Goal: Check status

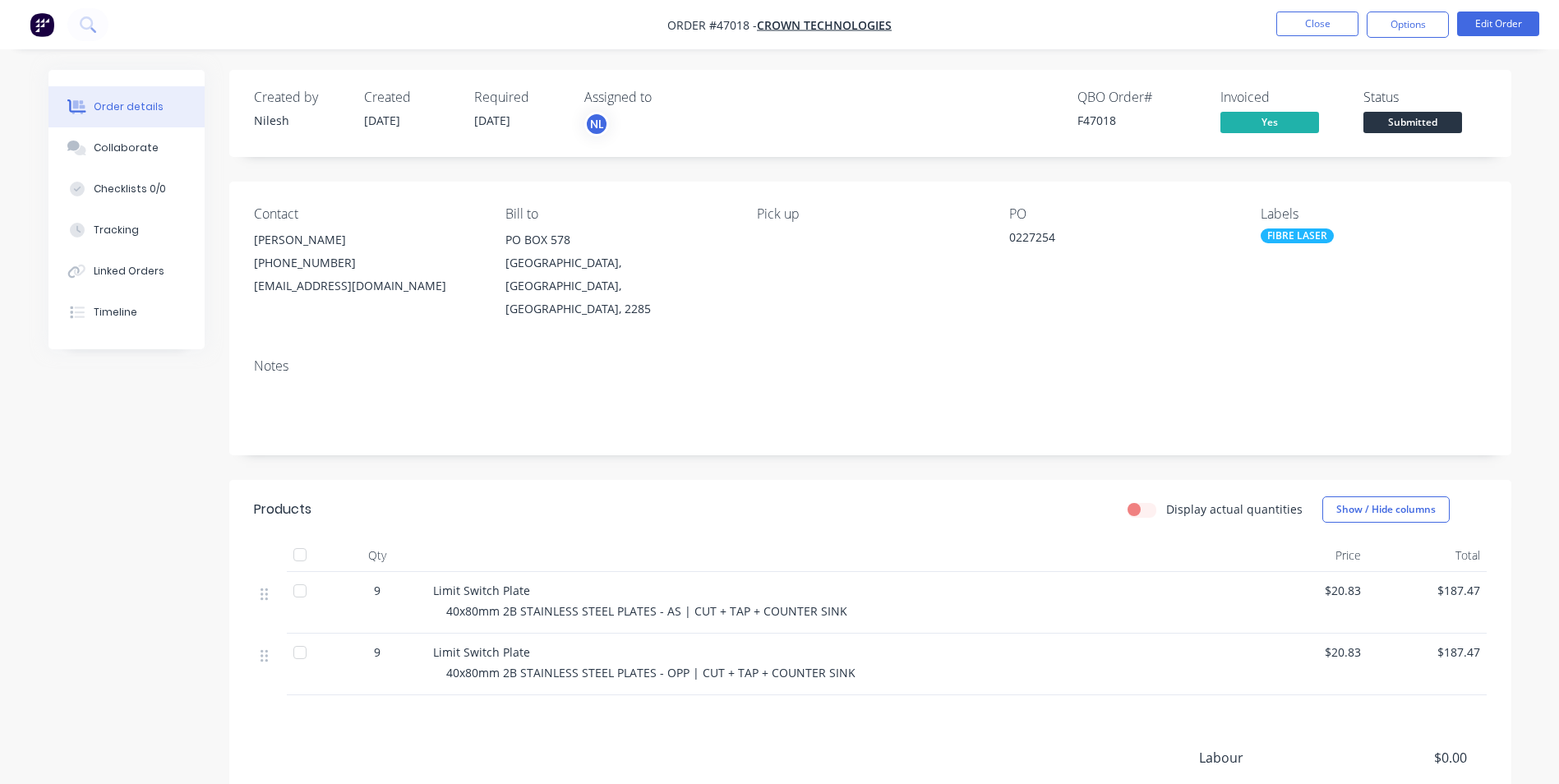
click at [1110, 84] on div "Created by [PERSON_NAME] Created [DATE] Required [DATE] Assigned to NL QBO Orde…" at bounding box center [870, 113] width 1283 height 88
click at [1291, 23] on button "Close" at bounding box center [1317, 23] width 82 height 24
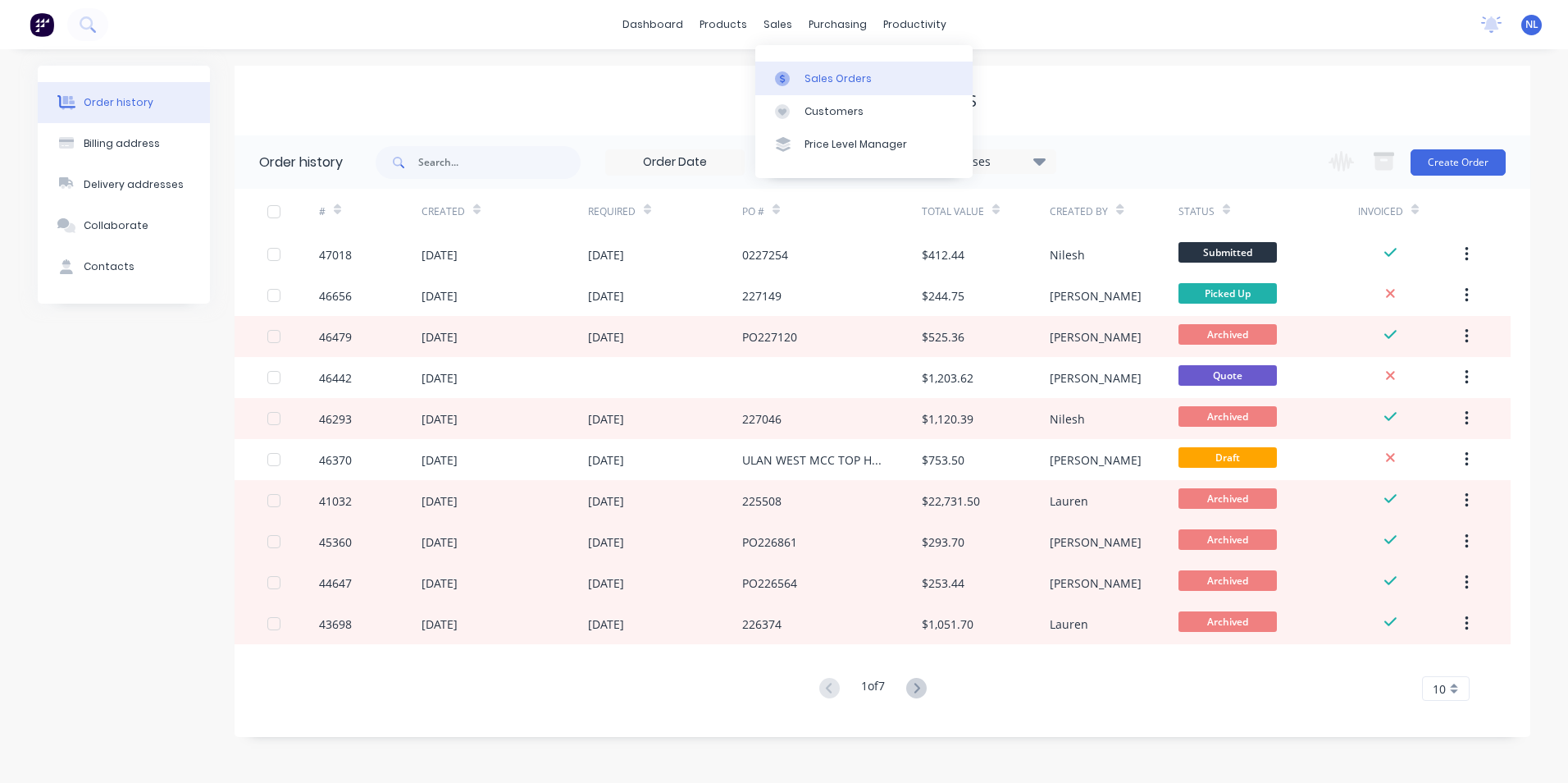
click at [828, 84] on div "Sales Orders" at bounding box center [838, 78] width 68 height 14
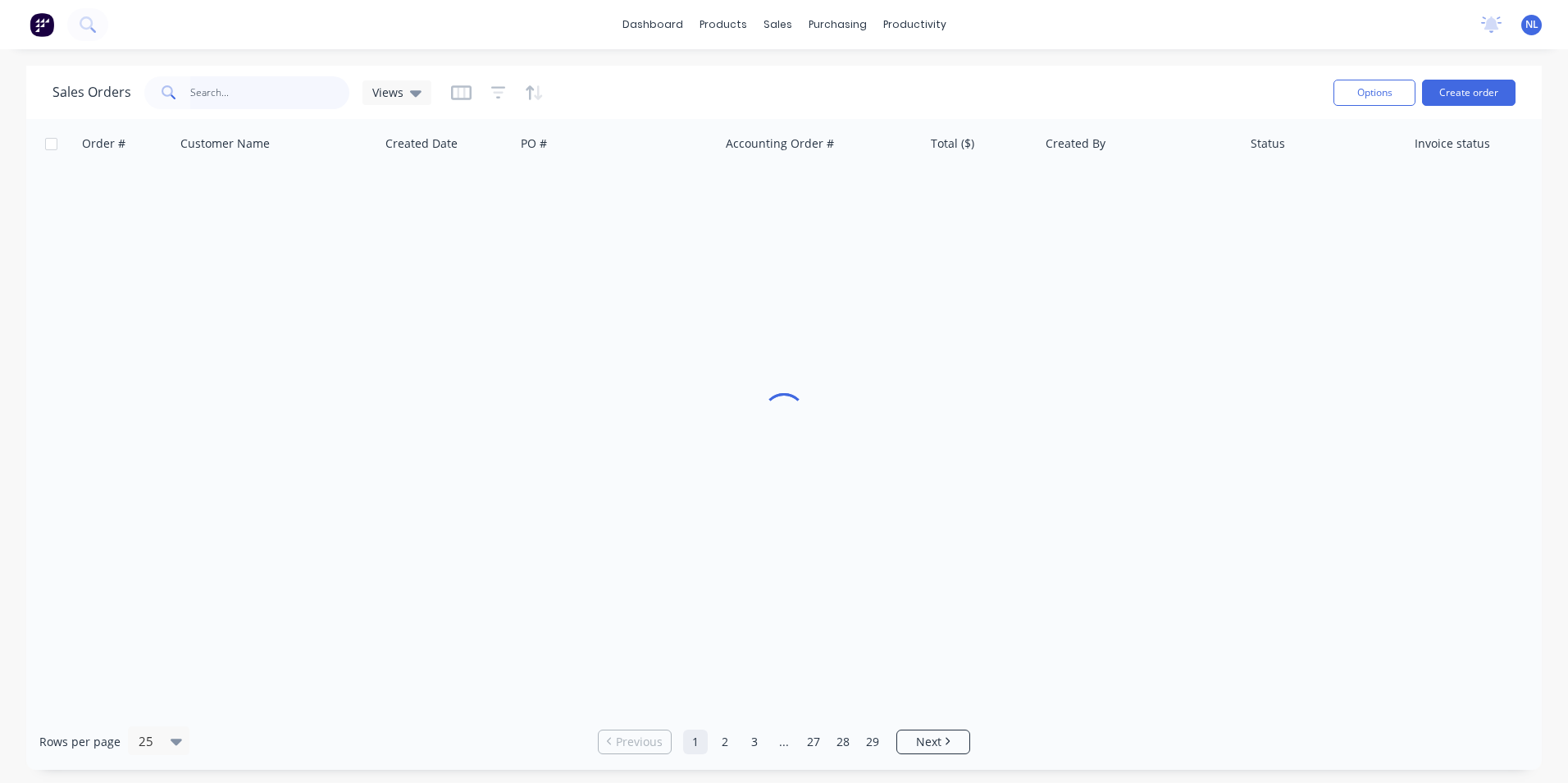
click at [209, 98] on input "text" at bounding box center [270, 93] width 160 height 32
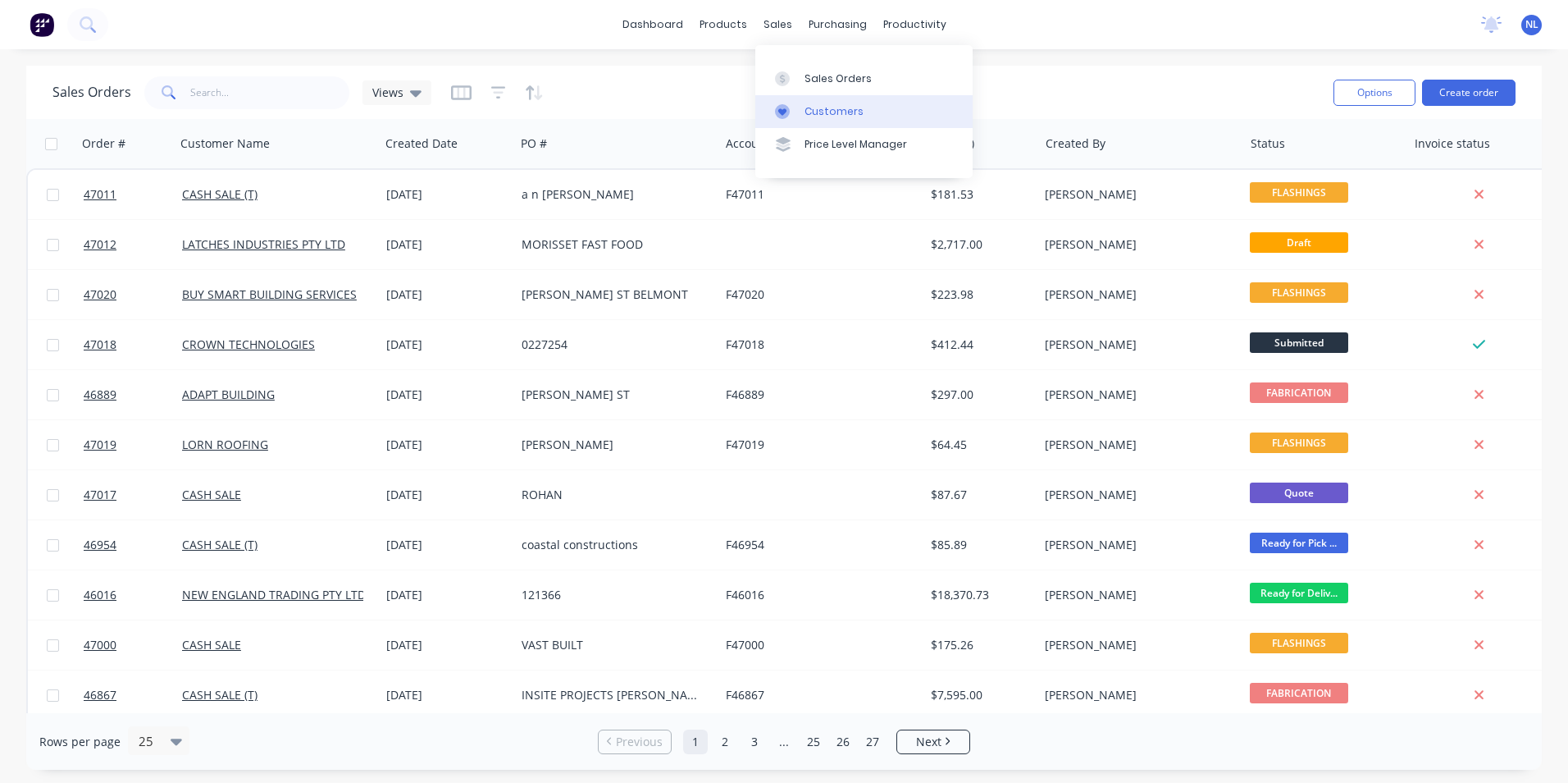
click at [808, 119] on link "Customers" at bounding box center [864, 112] width 217 height 32
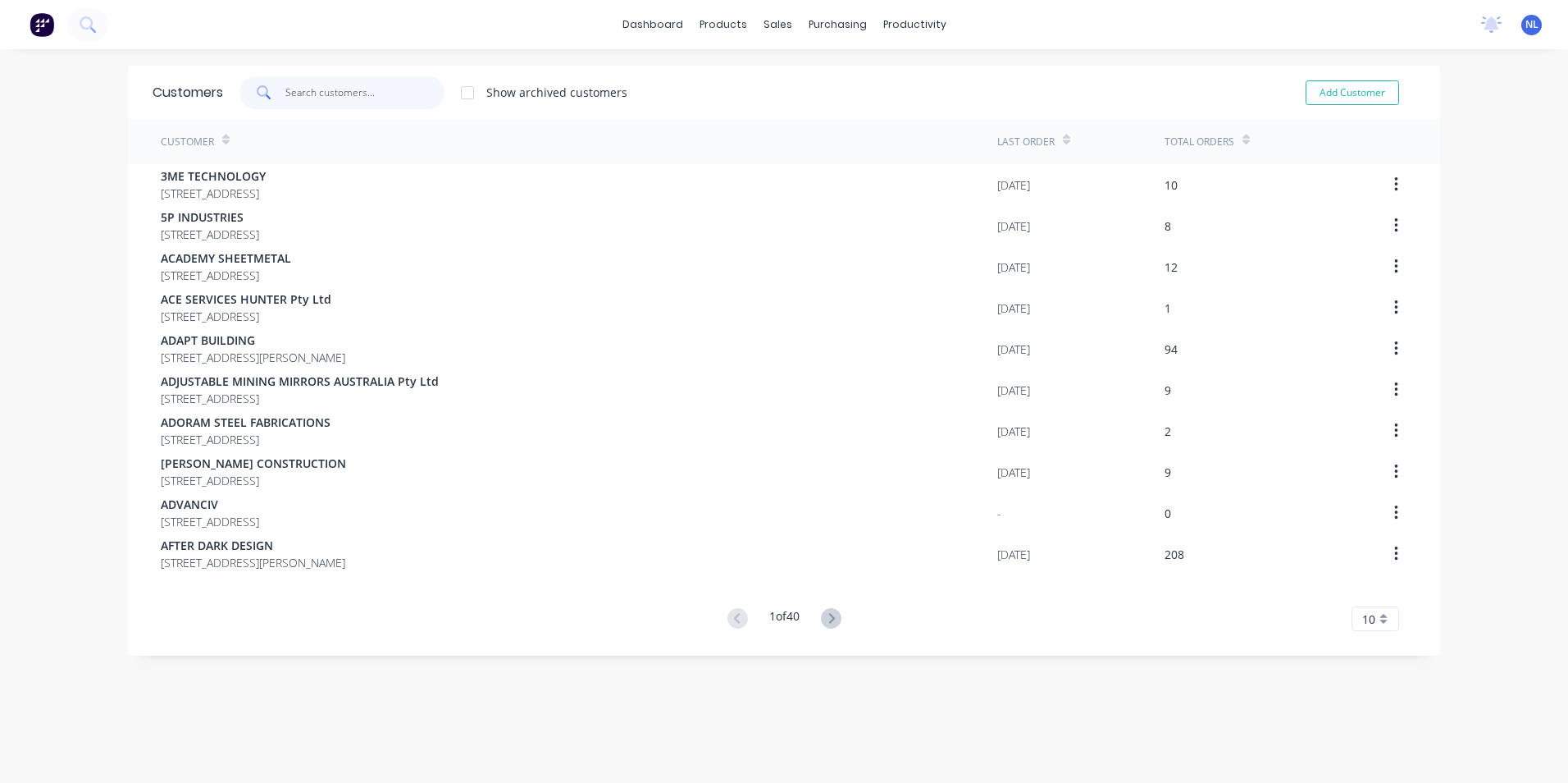
click at [343, 94] on input "text" at bounding box center [366, 93] width 160 height 32
click at [799, 73] on div "Sales Orders" at bounding box center [832, 78] width 68 height 14
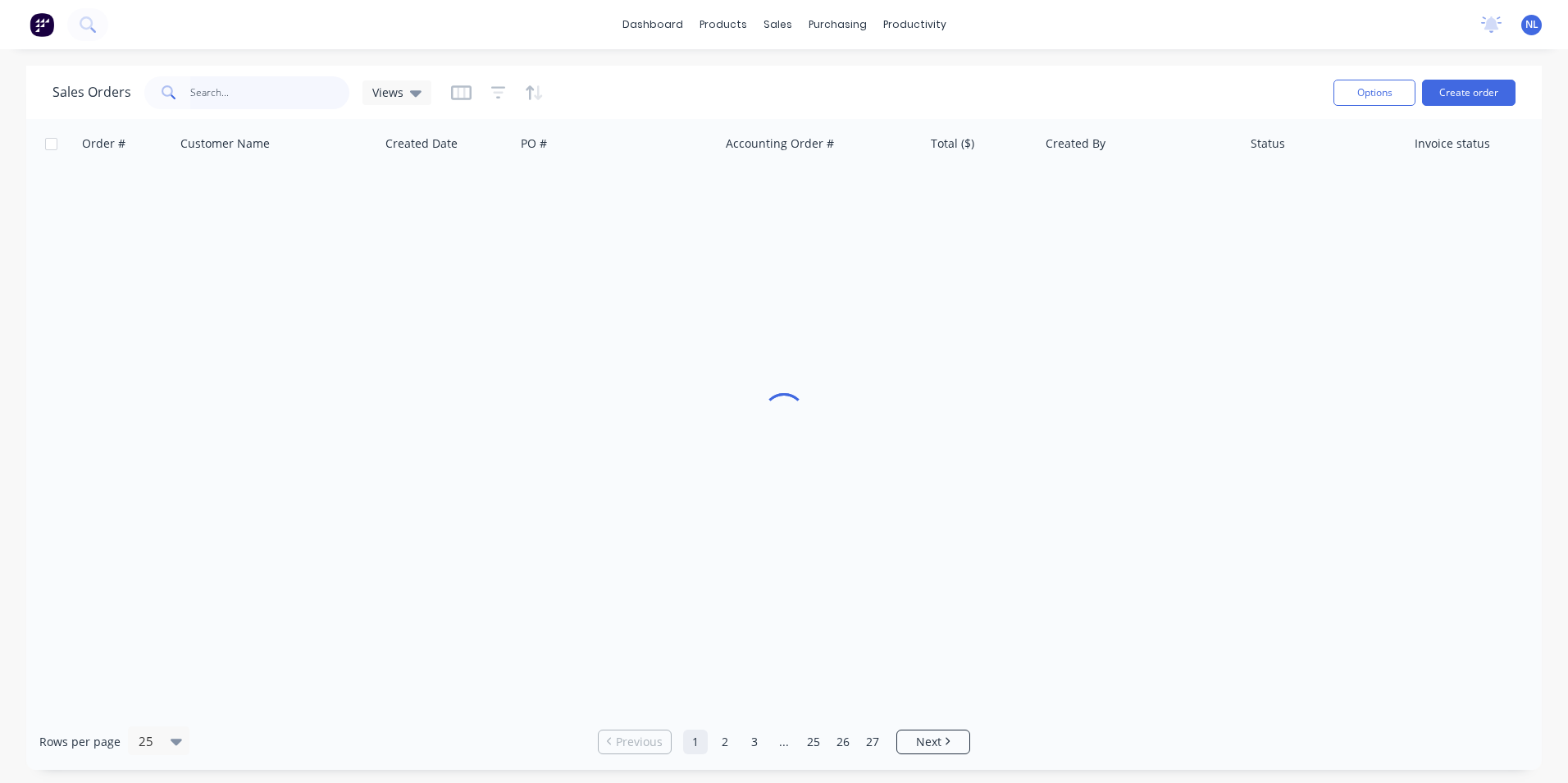
click at [312, 93] on input "text" at bounding box center [270, 93] width 160 height 32
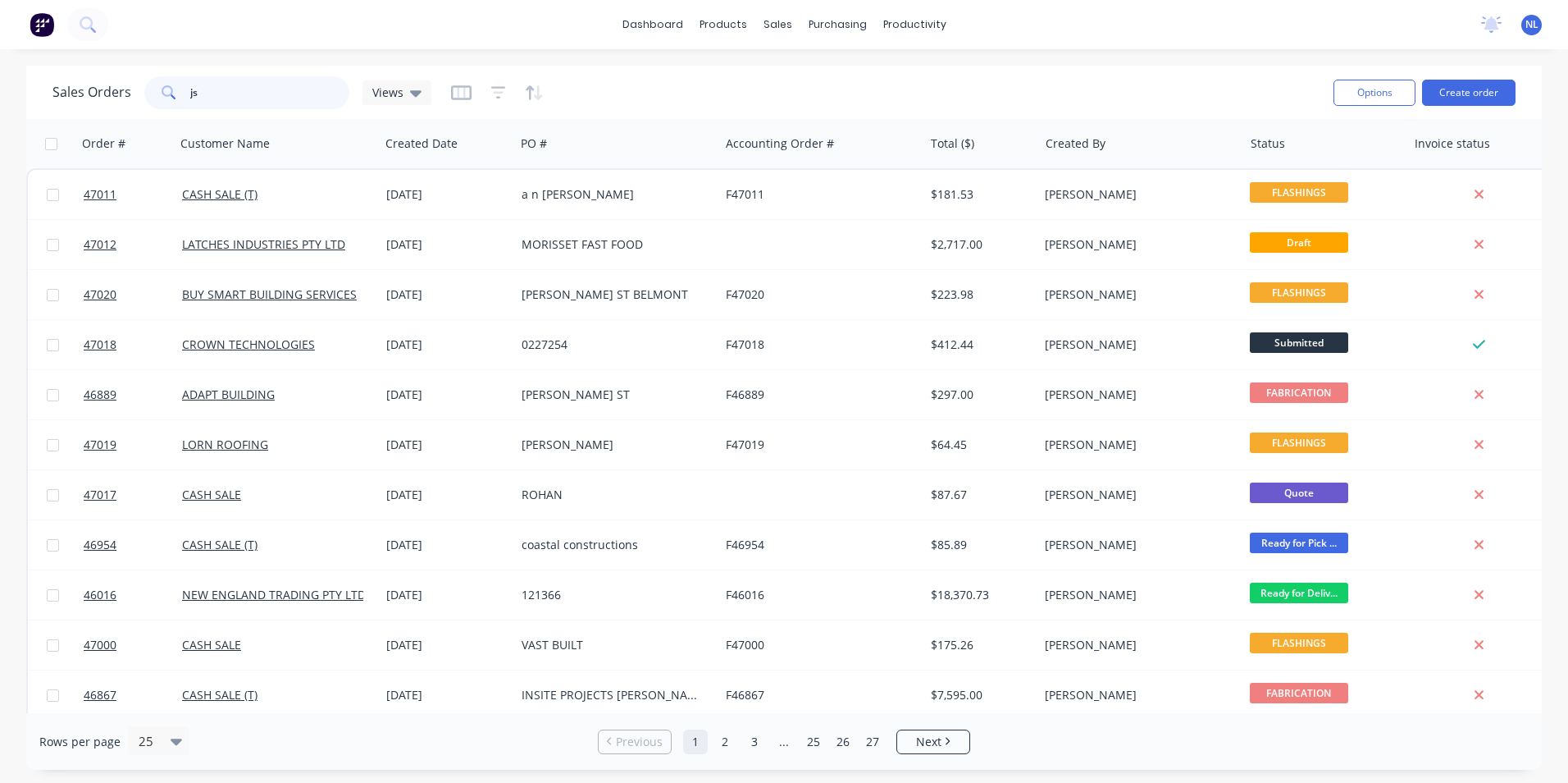
type input "js"
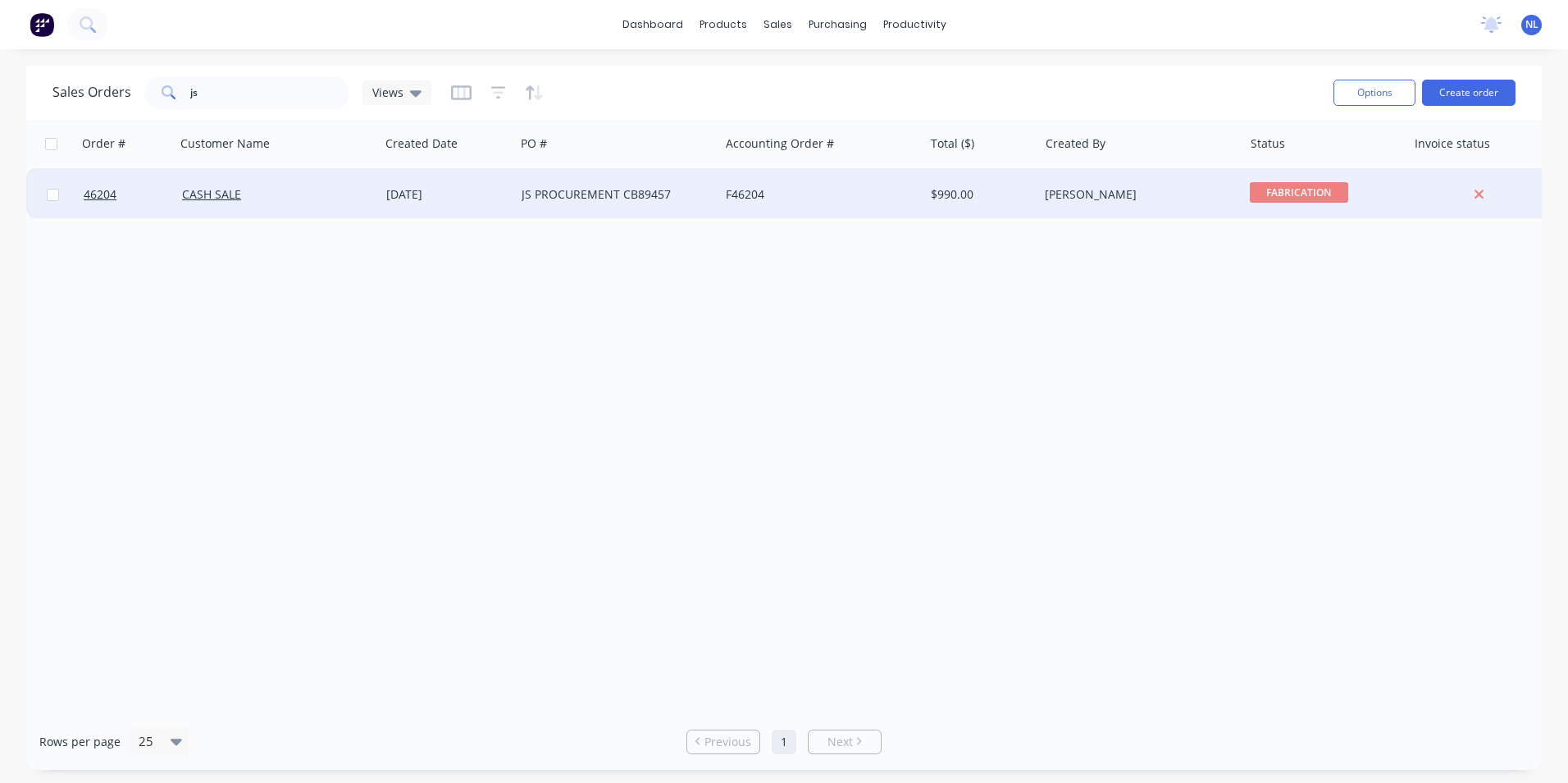
click at [669, 193] on div "JS PROCUREMENT CB89457" at bounding box center [612, 195] width 182 height 16
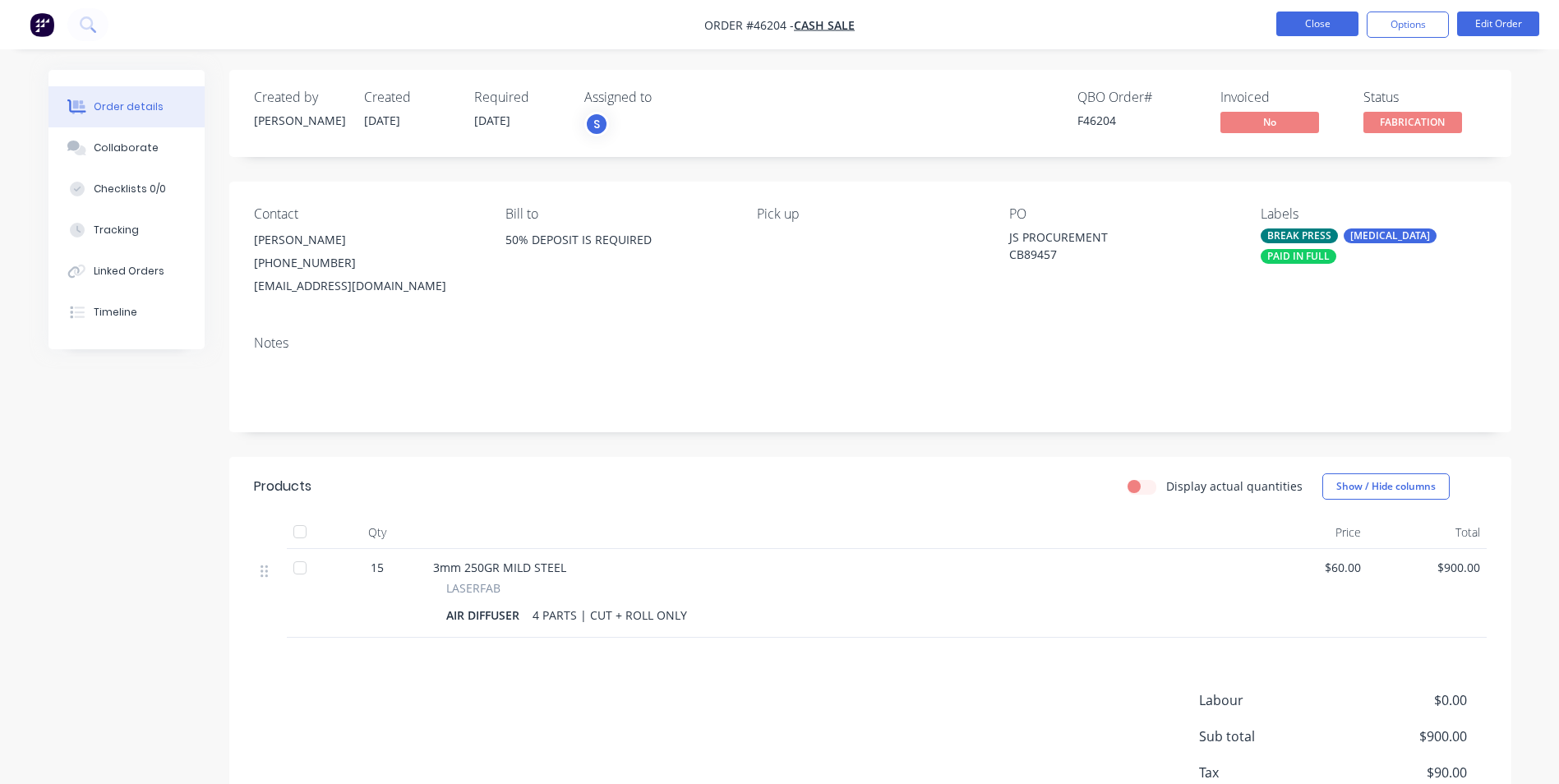
click at [1298, 22] on button "Close" at bounding box center [1317, 23] width 82 height 24
